Goal: Information Seeking & Learning: Learn about a topic

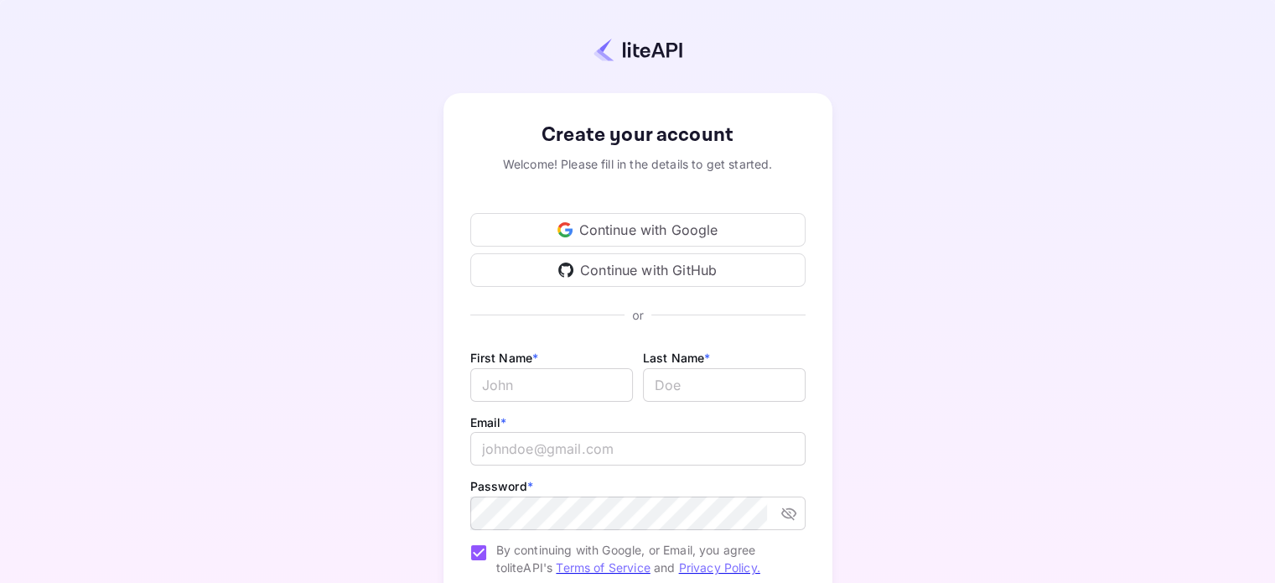
click at [628, 235] on div "Continue with Google" at bounding box center [637, 230] width 335 height 34
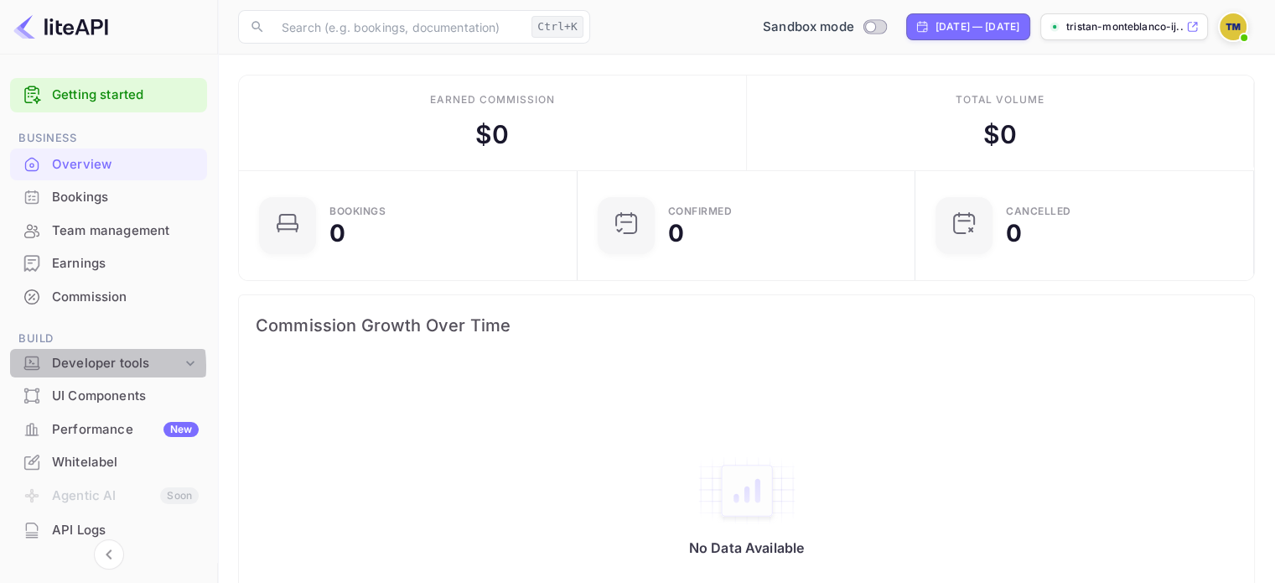
click at [85, 365] on div "Developer tools" at bounding box center [117, 363] width 130 height 19
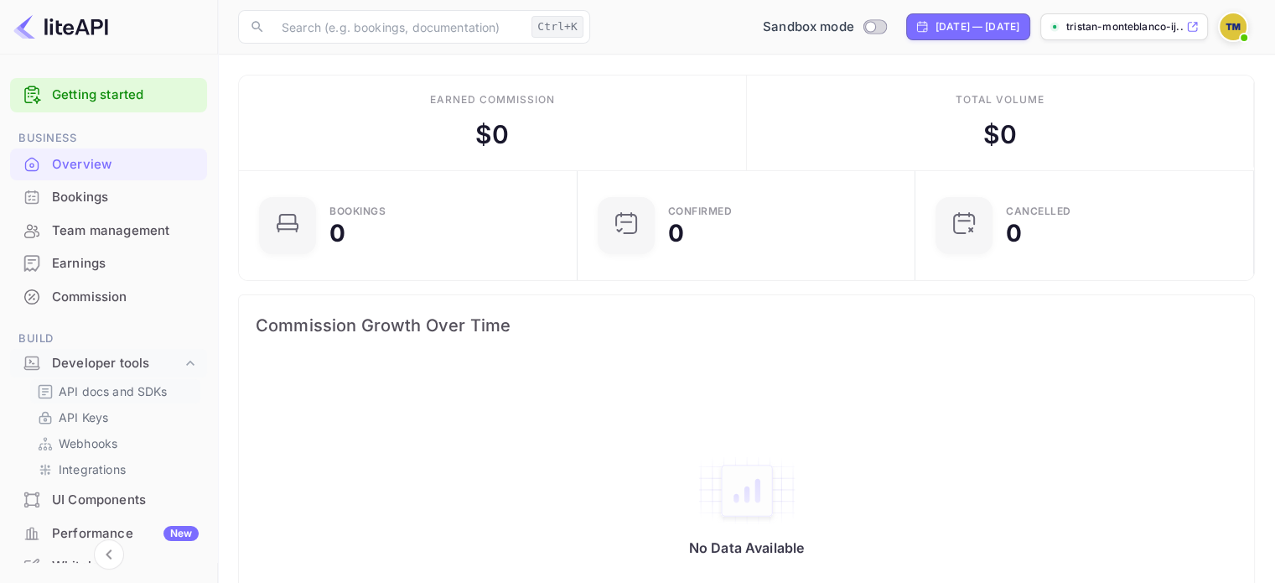
click at [118, 387] on p "API docs and SDKs" at bounding box center [113, 391] width 109 height 18
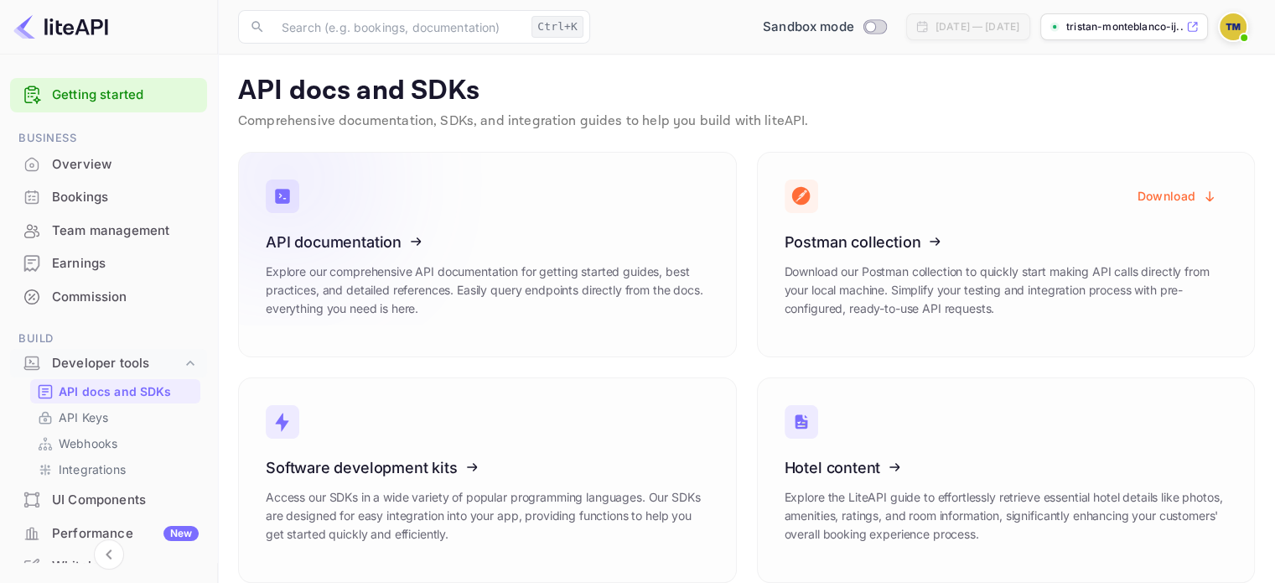
click at [470, 322] on icon at bounding box center [369, 239] width 261 height 173
click at [587, 302] on p "Explore our comprehensive API documentation for getting started guides, best pr…" at bounding box center [487, 289] width 443 height 55
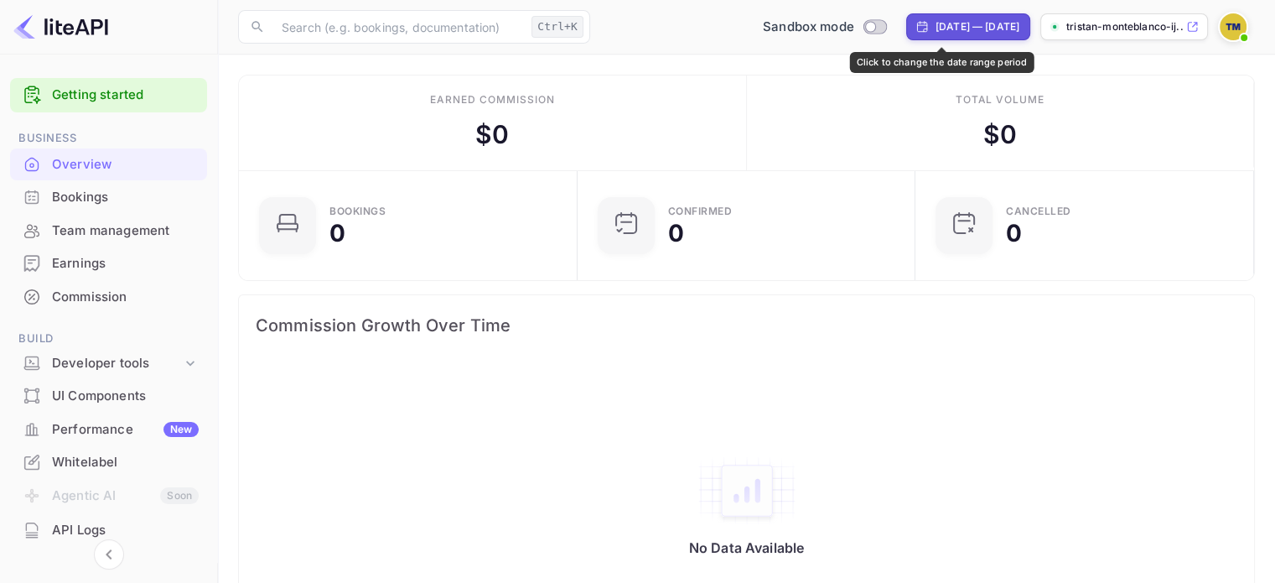
click at [951, 25] on div "[DATE] — [DATE]" at bounding box center [977, 26] width 84 height 15
select select "6"
select select "2025"
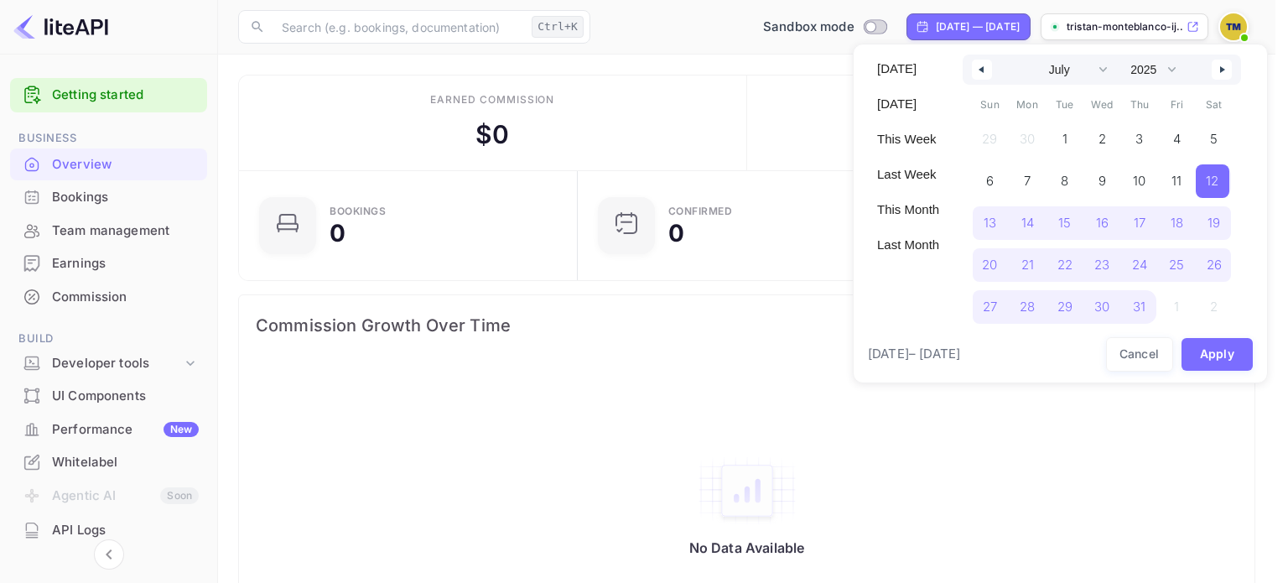
click at [949, 534] on div at bounding box center [644, 291] width 1288 height 583
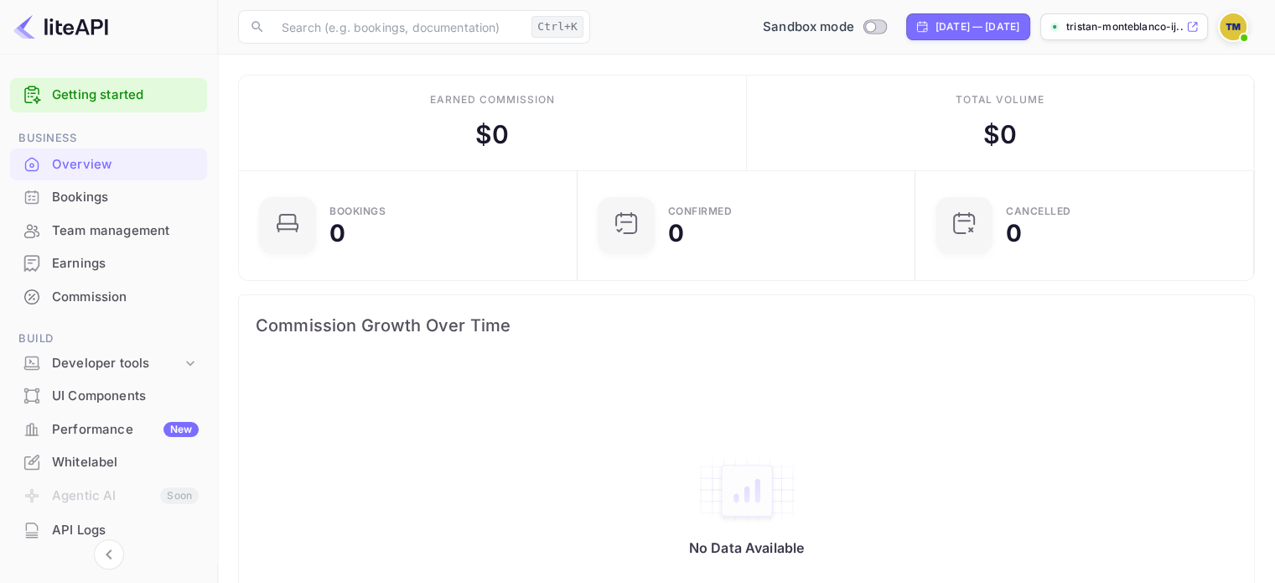
click at [132, 88] on link "Getting started" at bounding box center [125, 94] width 147 height 19
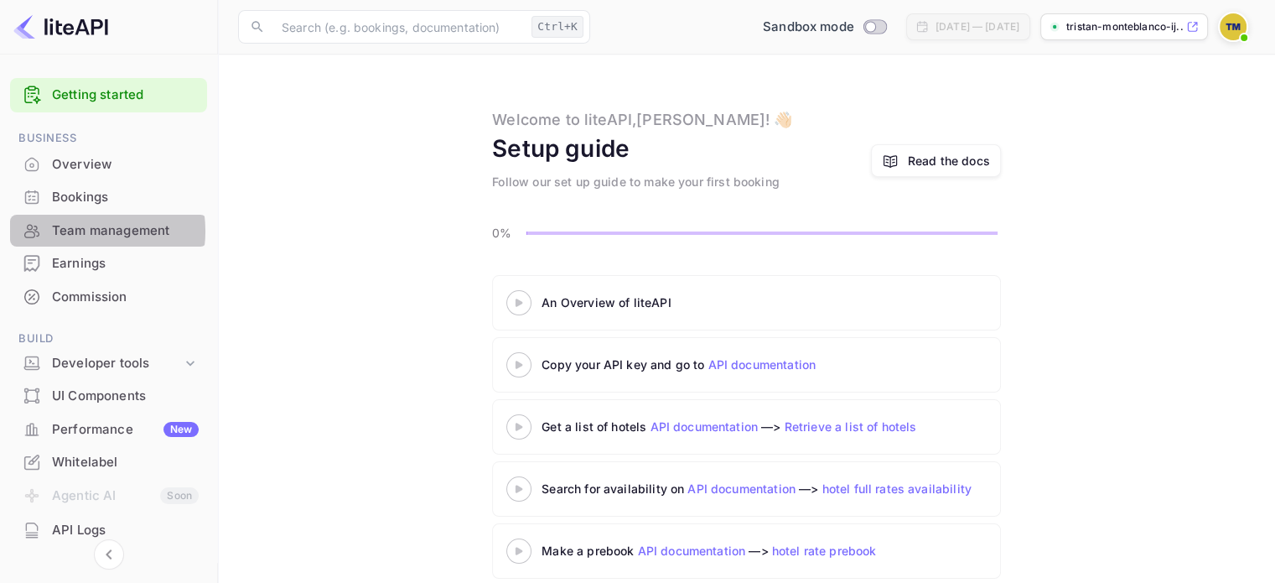
click at [80, 231] on div "Team management" at bounding box center [125, 230] width 147 height 19
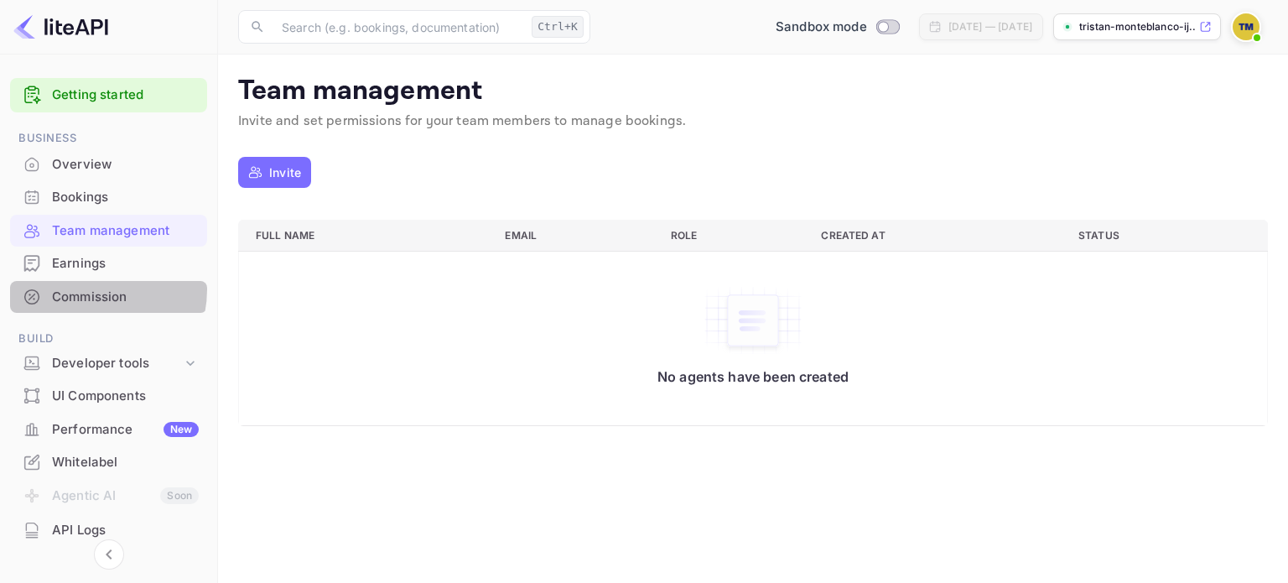
click at [80, 288] on div "Commission" at bounding box center [125, 297] width 147 height 19
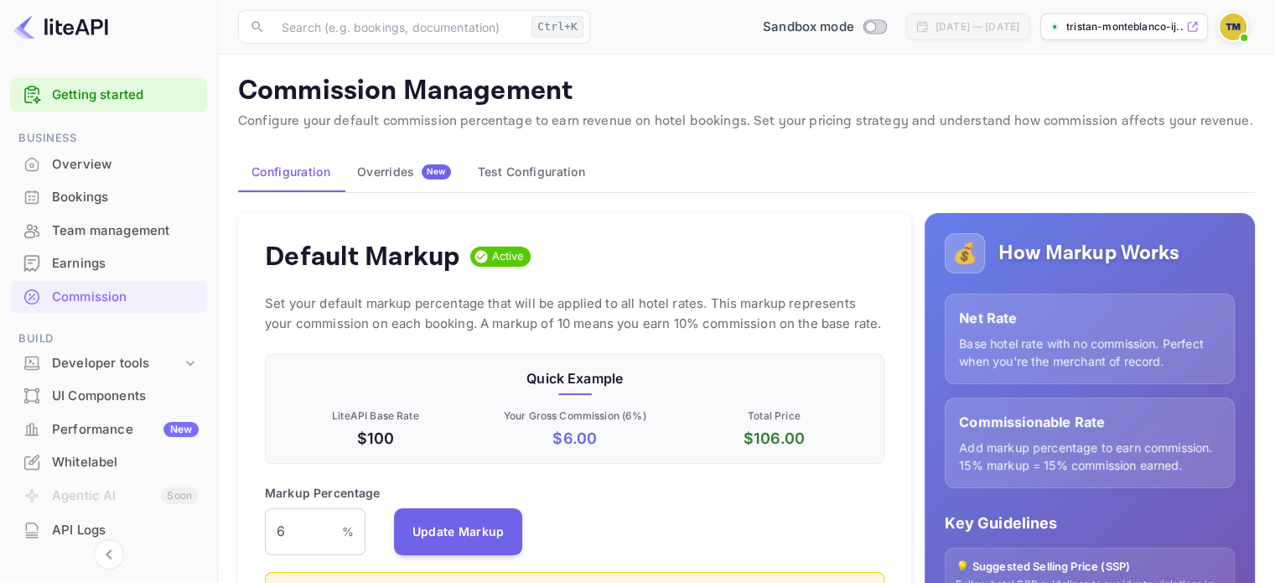
click at [85, 261] on div "Earnings" at bounding box center [125, 263] width 147 height 19
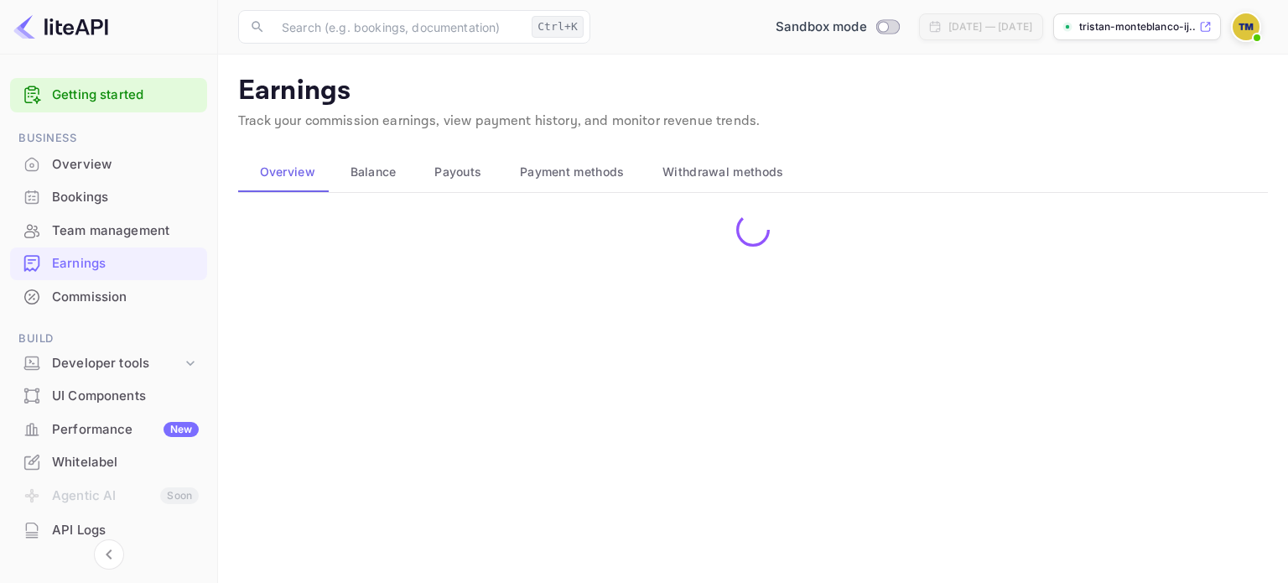
click at [94, 277] on div "Earnings" at bounding box center [108, 263] width 197 height 33
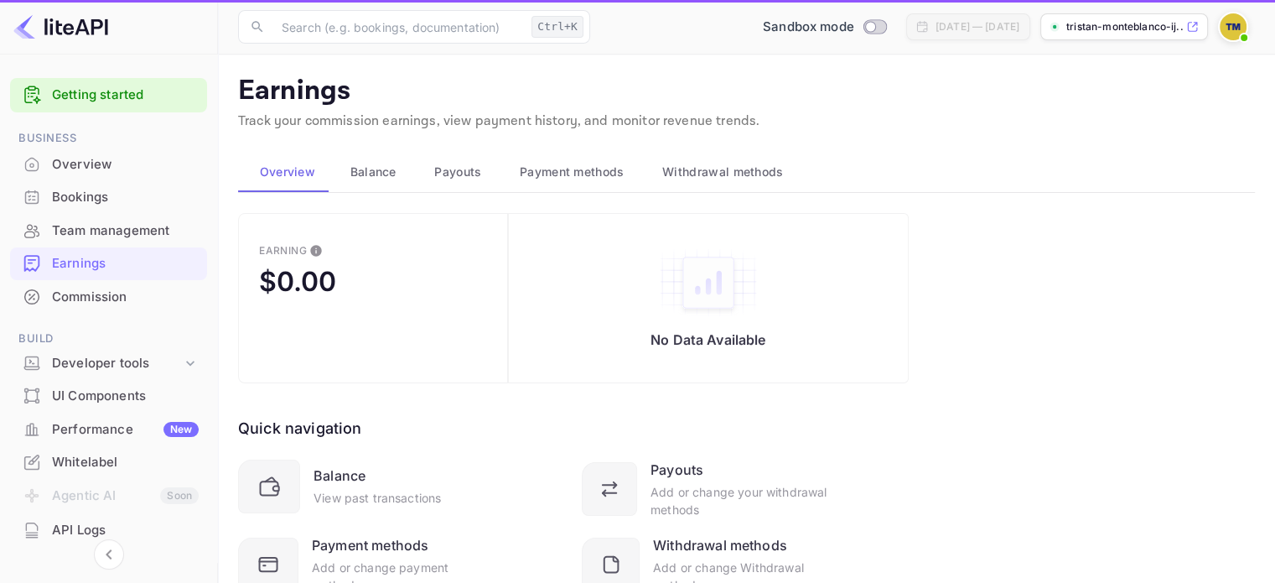
click at [106, 304] on div "Commission" at bounding box center [125, 297] width 147 height 19
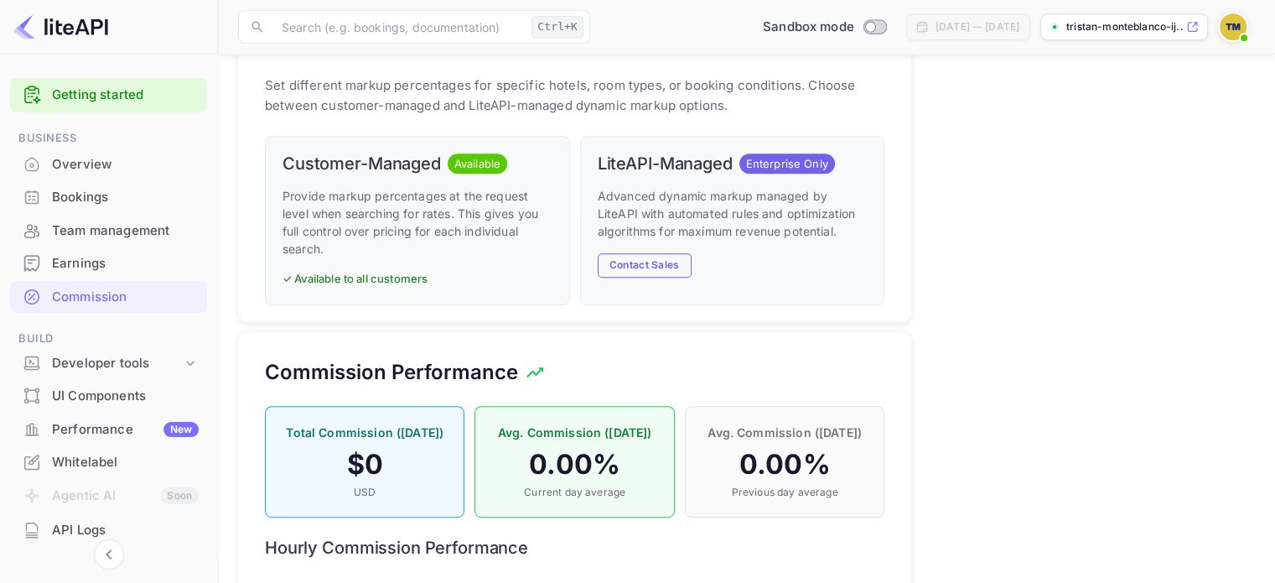
scroll to position [1153, 0]
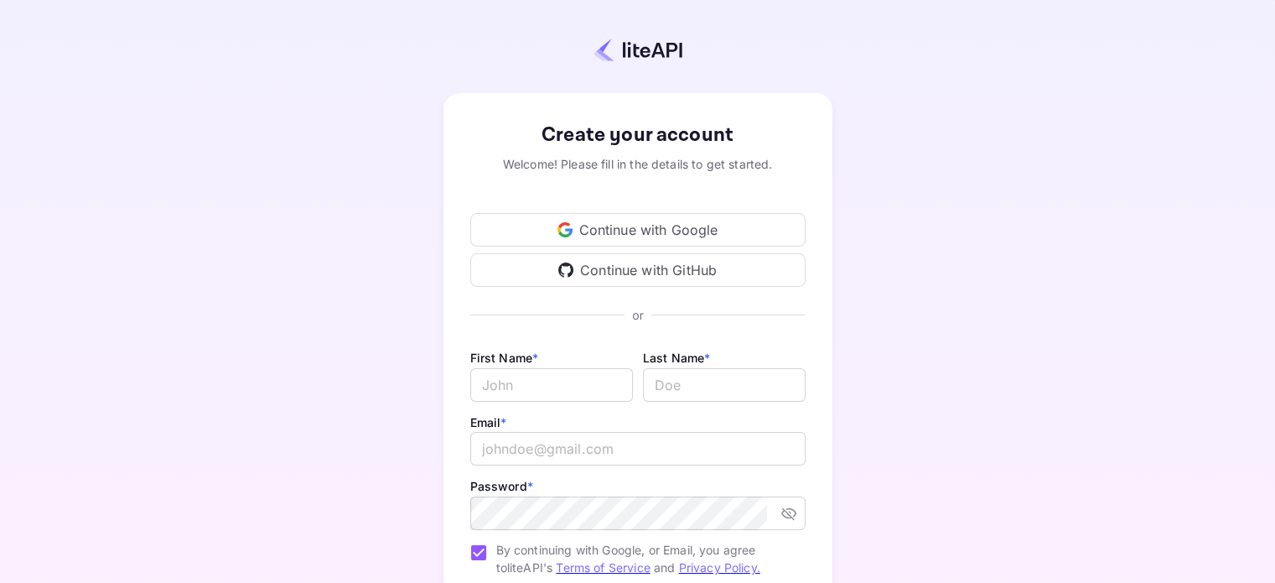
click at [642, 237] on div "Continue with Google" at bounding box center [637, 230] width 335 height 34
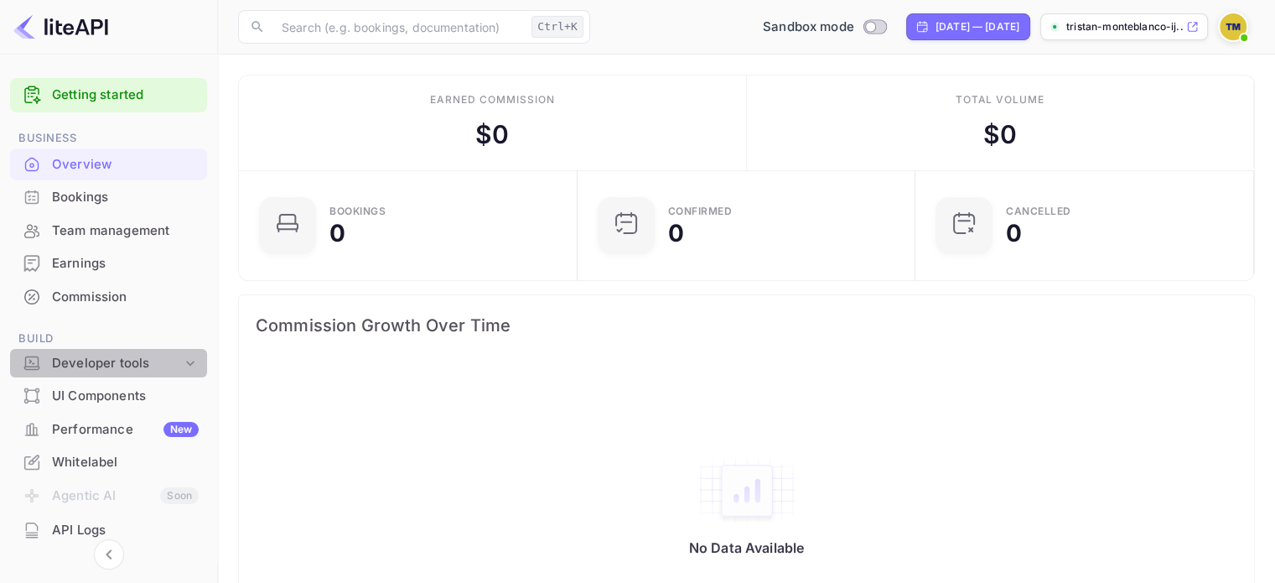
click at [117, 358] on div "Developer tools" at bounding box center [117, 363] width 130 height 19
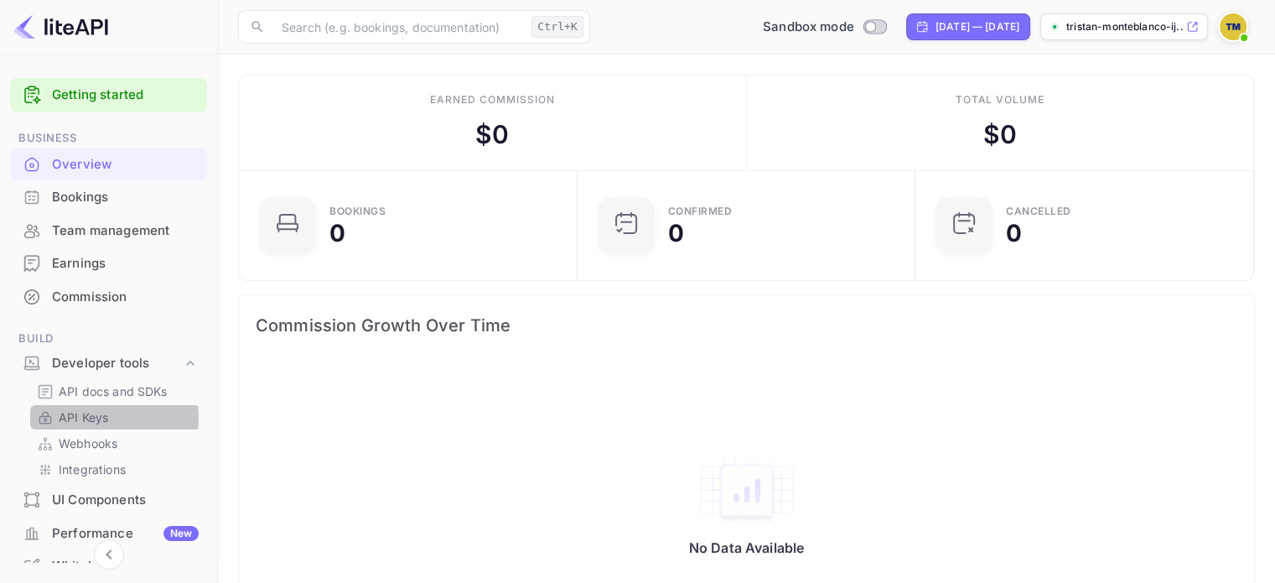
click at [80, 418] on p "API Keys" at bounding box center [83, 417] width 49 height 18
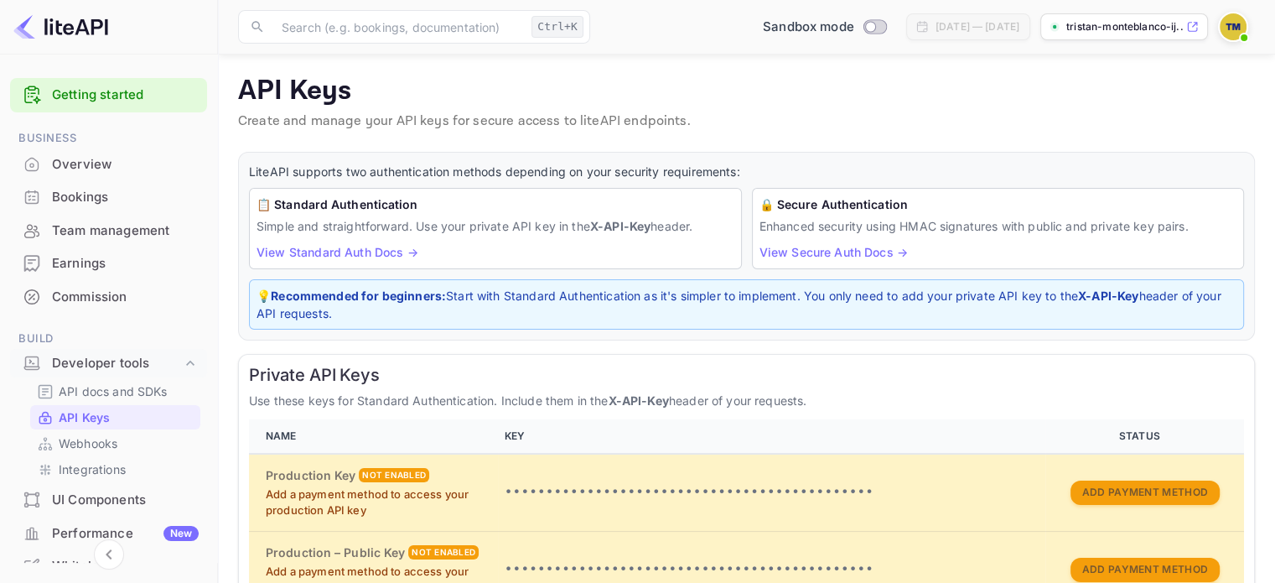
scroll to position [168, 0]
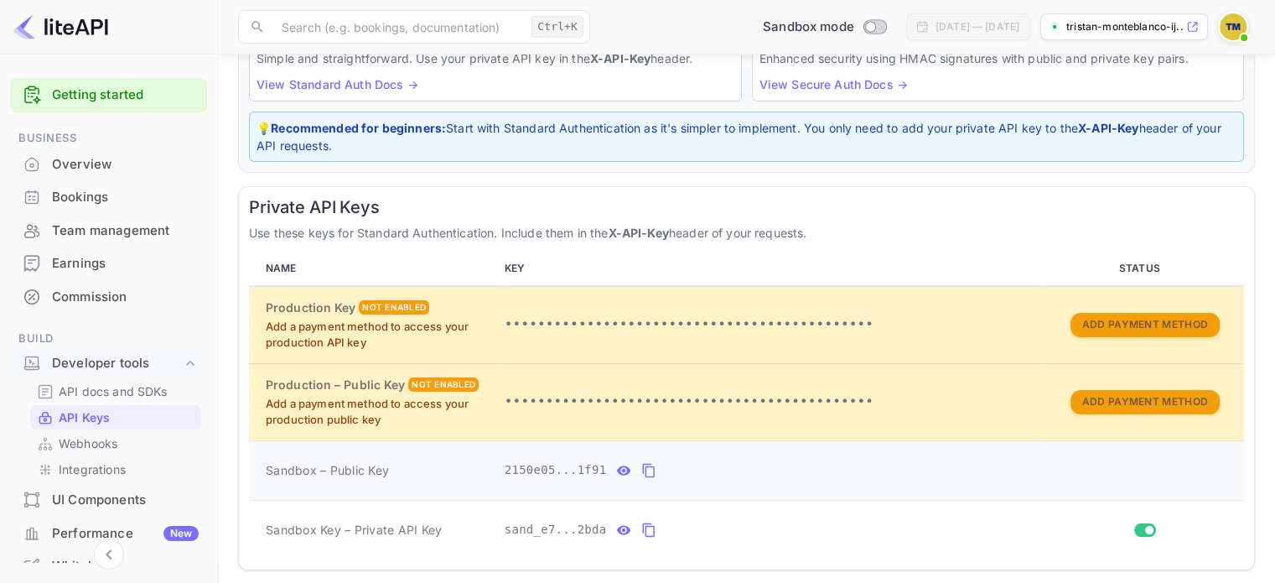
click at [617, 465] on icon "private api keys table" at bounding box center [624, 469] width 14 height 9
click at [617, 526] on icon "private api keys table" at bounding box center [623, 530] width 15 height 20
click at [112, 395] on p "API docs and SDKs" at bounding box center [113, 391] width 109 height 18
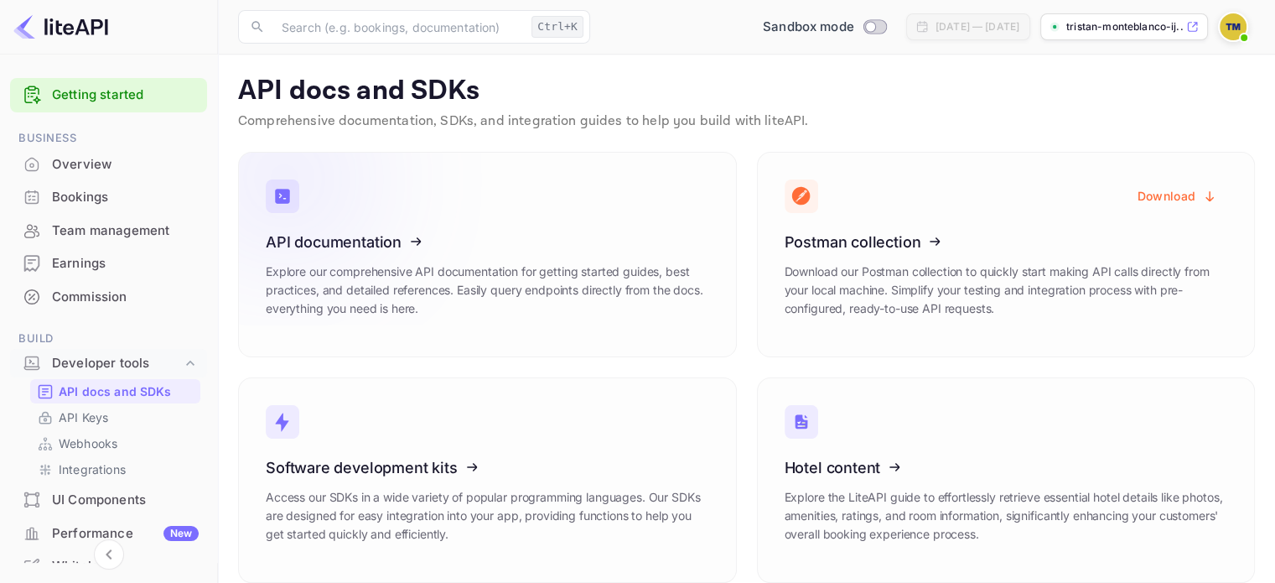
click at [326, 288] on icon at bounding box center [369, 239] width 261 height 173
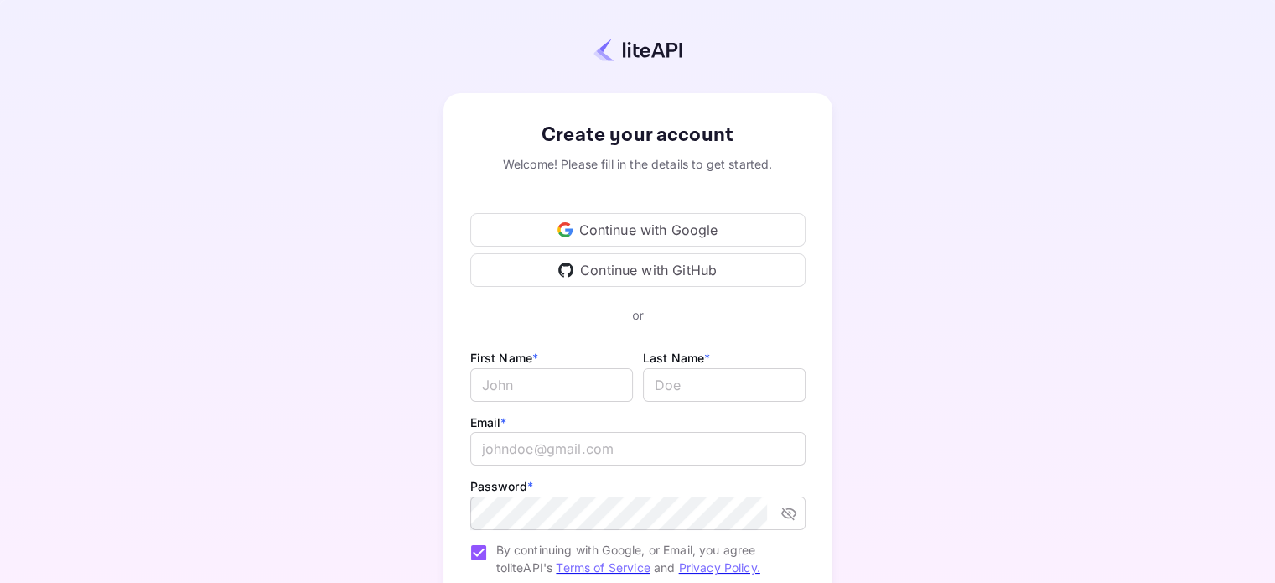
scroll to position [165, 0]
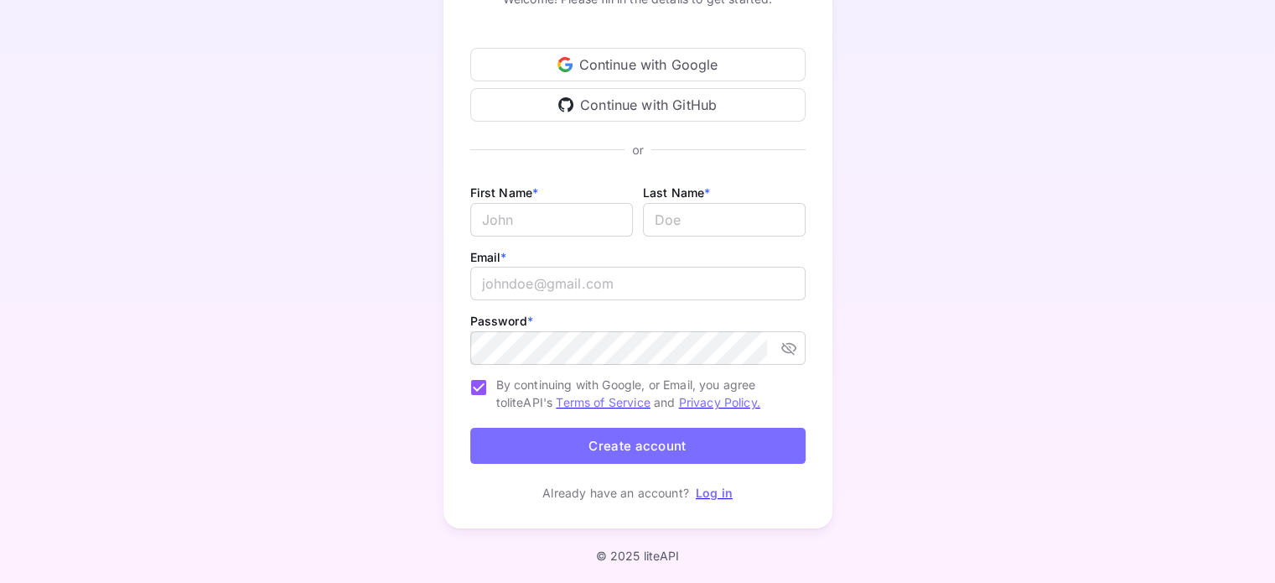
click at [732, 495] on div "Already have an account? Log in" at bounding box center [637, 493] width 335 height 18
click at [729, 495] on link "Log in" at bounding box center [714, 492] width 37 height 14
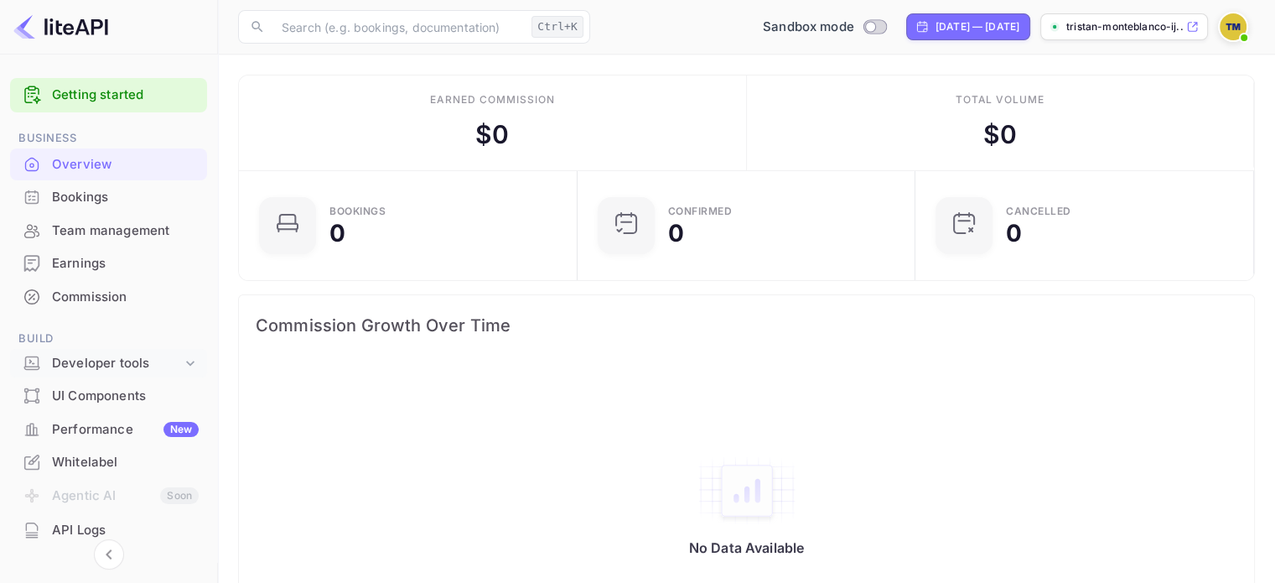
click at [192, 359] on icon at bounding box center [190, 363] width 17 height 17
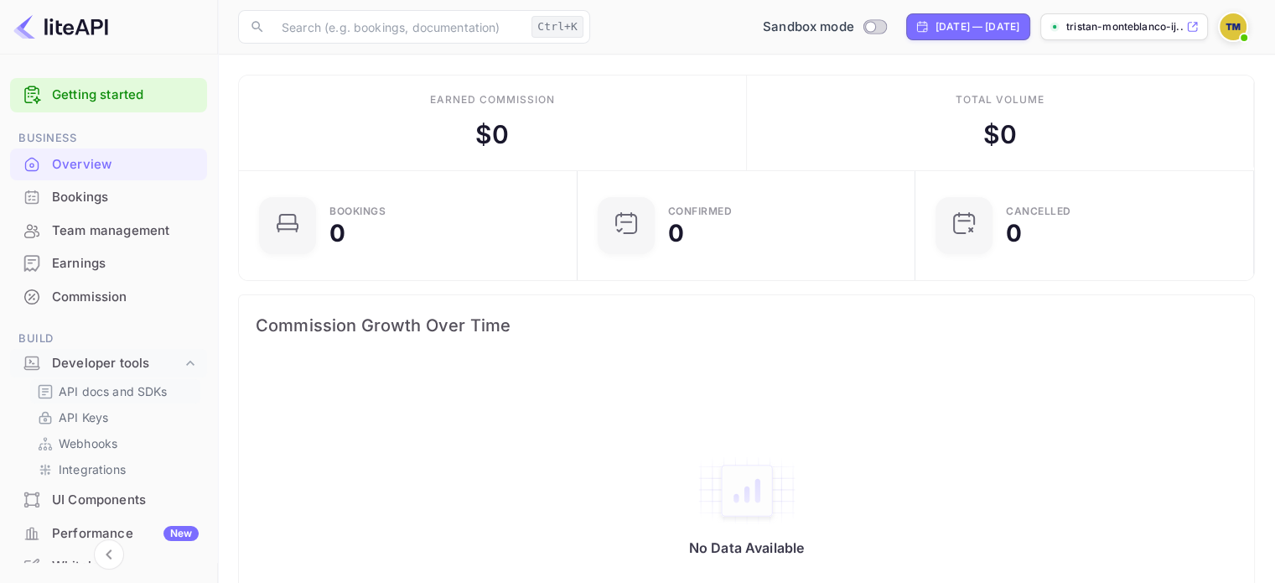
click at [133, 389] on p "API docs and SDKs" at bounding box center [113, 391] width 109 height 18
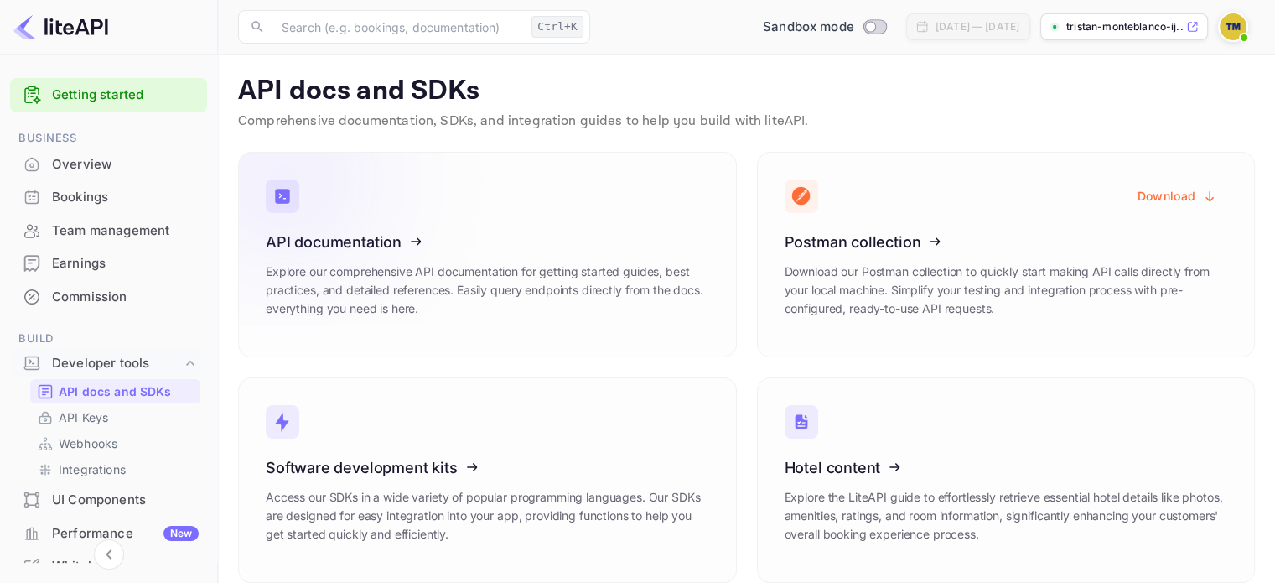
click at [324, 274] on icon at bounding box center [369, 239] width 261 height 173
